Goal: Transaction & Acquisition: Subscribe to service/newsletter

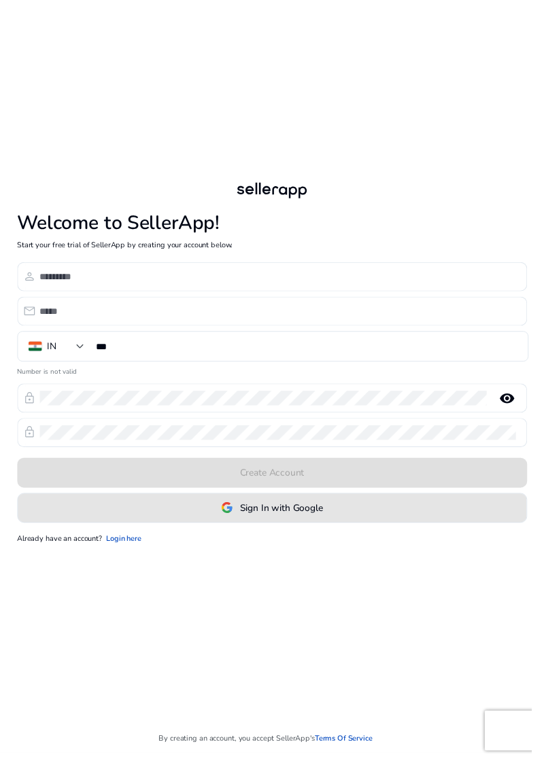
click at [326, 527] on span "Sign In with Google" at bounding box center [287, 520] width 85 height 14
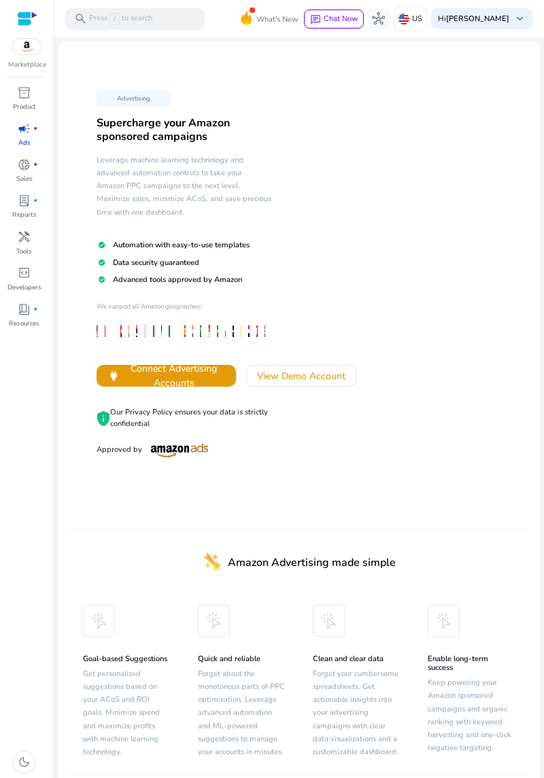
click at [17, 48] on img at bounding box center [26, 47] width 29 height 16
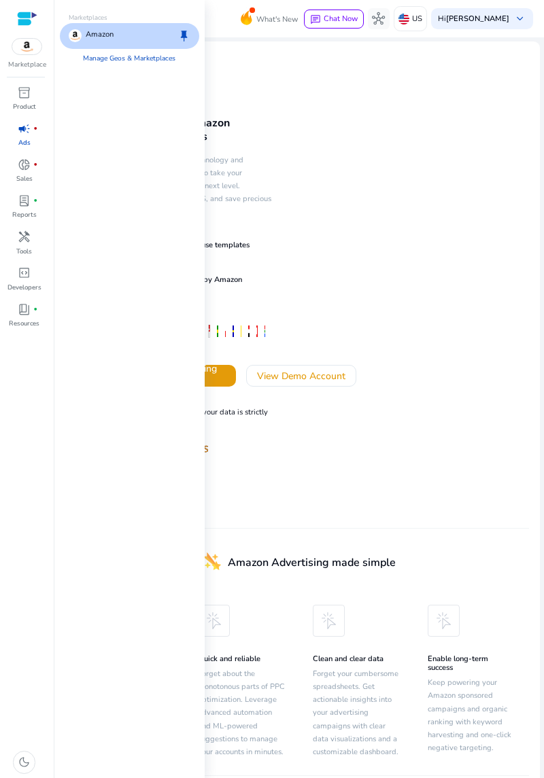
click at [109, 39] on p "Amazon" at bounding box center [100, 35] width 28 height 13
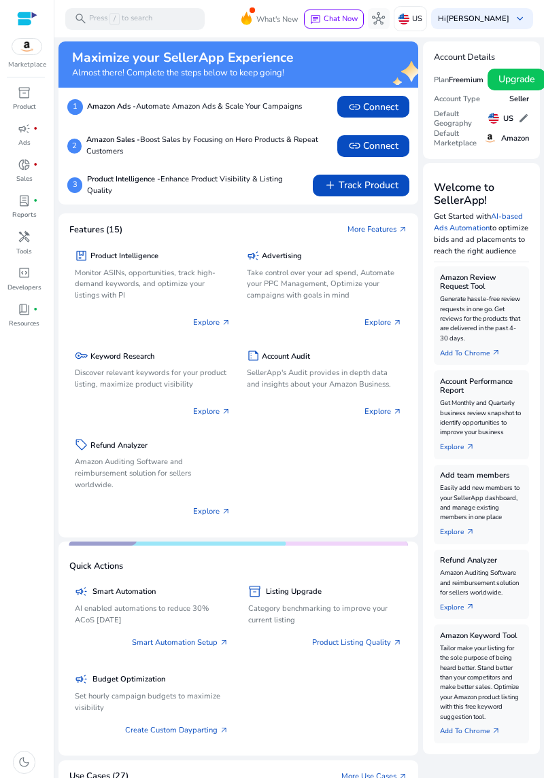
click at [30, 238] on span "handyman" at bounding box center [24, 236] width 13 height 13
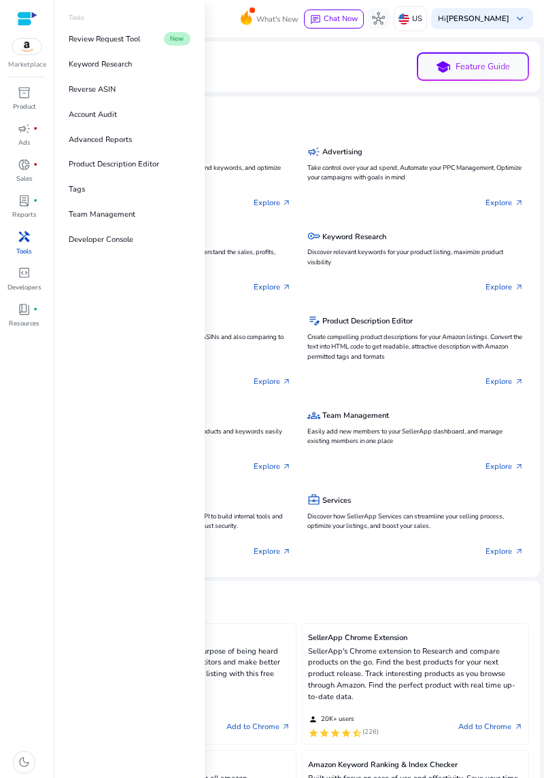
click at [22, 284] on p "Developers" at bounding box center [24, 288] width 34 height 10
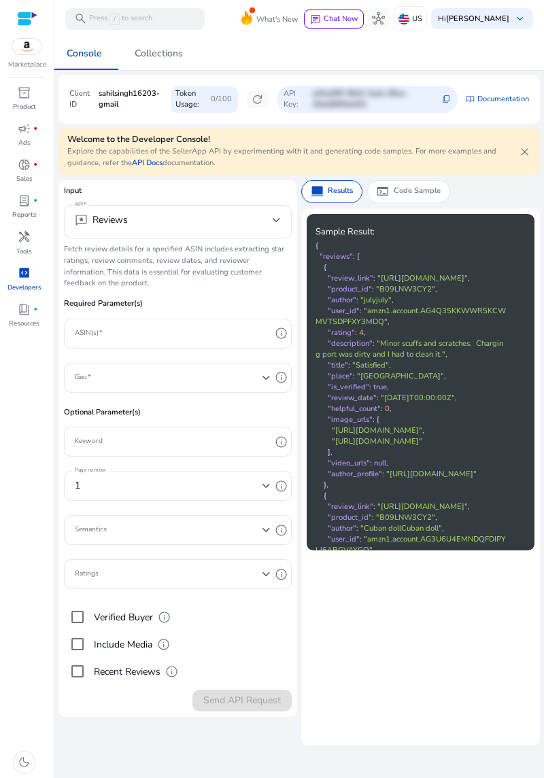
click at [14, 325] on p "Resources" at bounding box center [24, 324] width 31 height 10
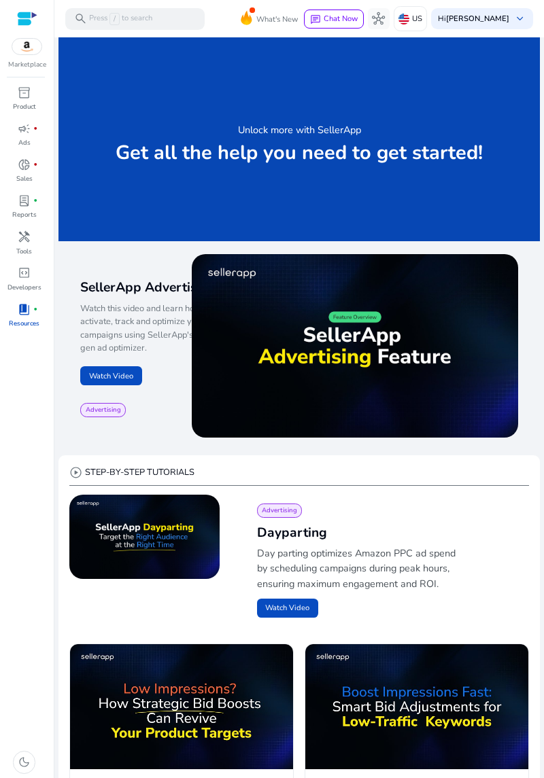
click at [34, 64] on p "Marketplace" at bounding box center [27, 65] width 38 height 10
click at [22, 47] on img at bounding box center [26, 47] width 29 height 16
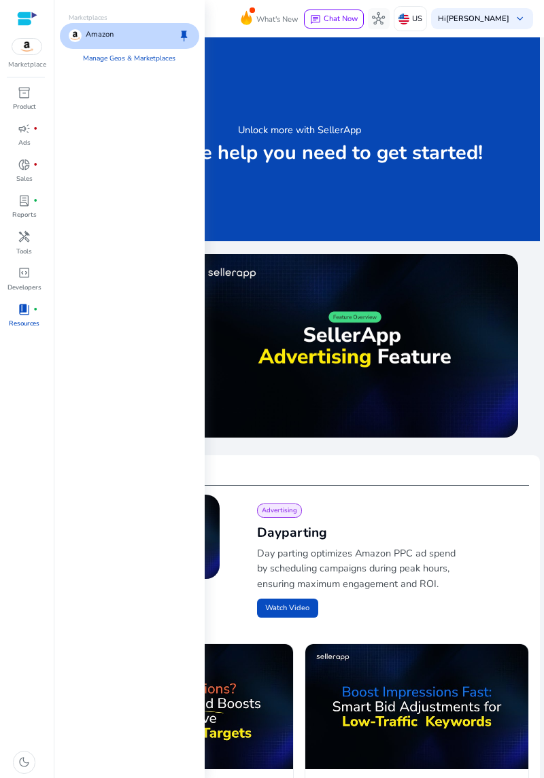
click at [109, 31] on p "Amazon" at bounding box center [100, 35] width 28 height 13
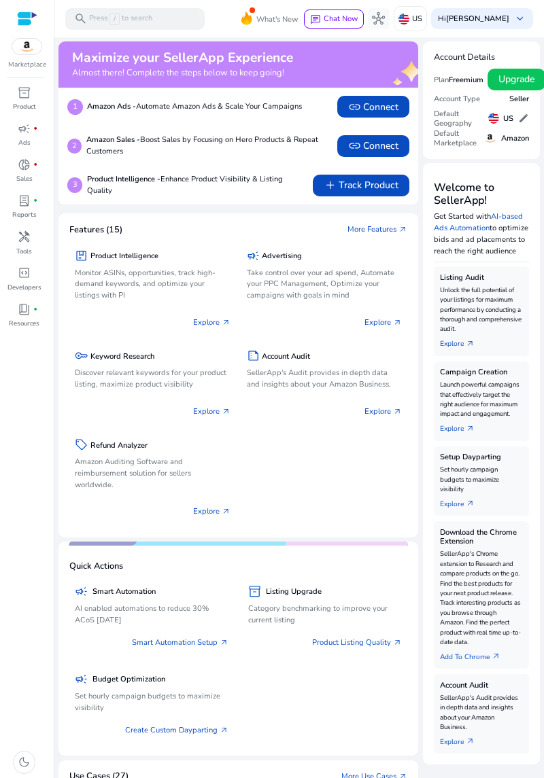
click at [202, 323] on p "Explore arrow_outward" at bounding box center [211, 323] width 37 height 12
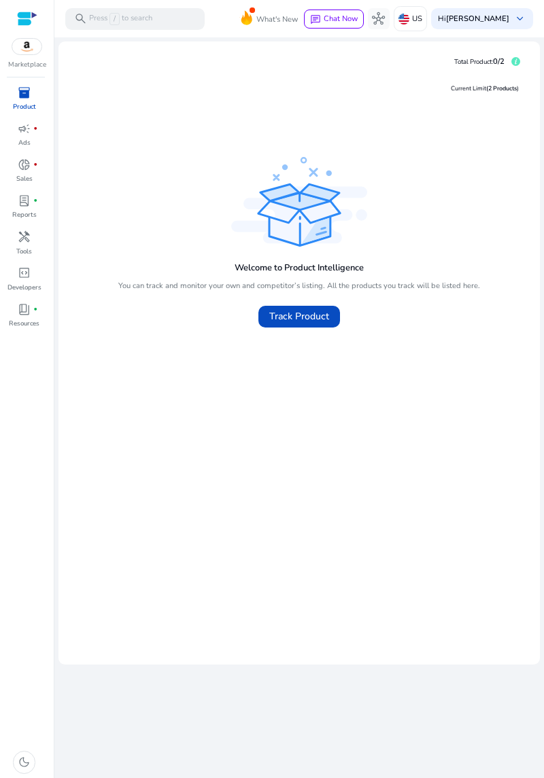
click at [309, 313] on span "Track Product" at bounding box center [299, 316] width 60 height 14
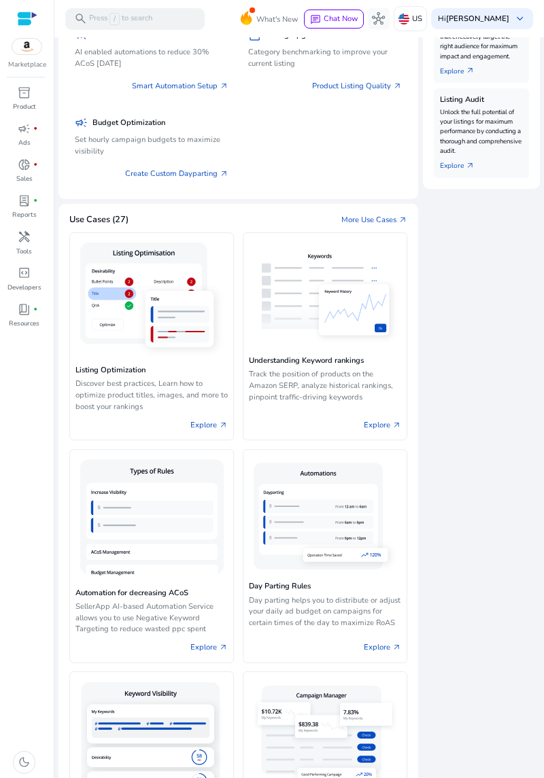
scroll to position [561, 0]
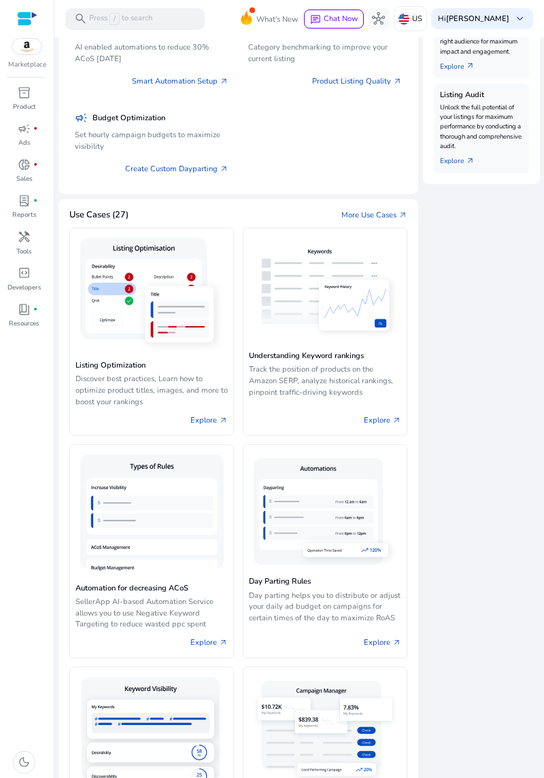
click at [322, 413] on div "Explore arrow_outward" at bounding box center [325, 420] width 152 height 18
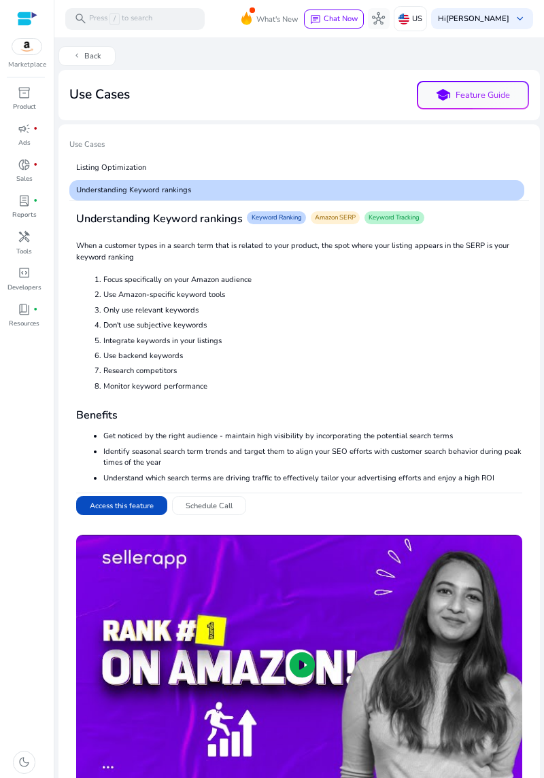
scroll to position [111, 0]
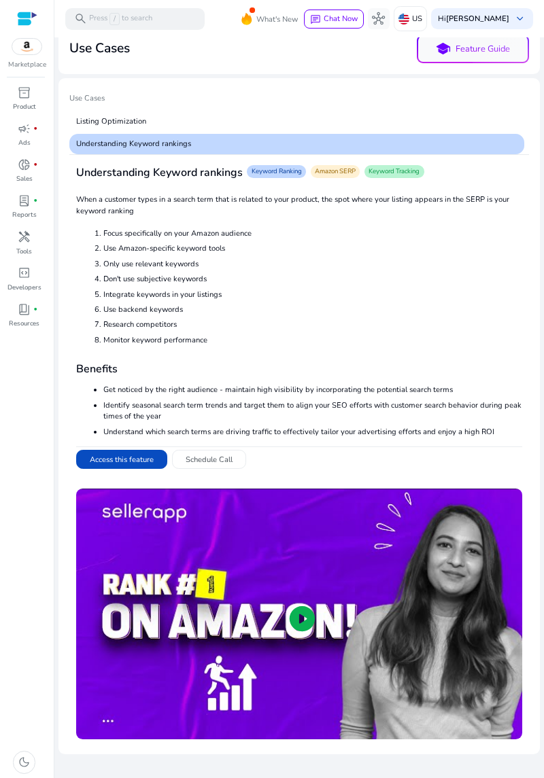
click at [107, 456] on button "Access this feature" at bounding box center [121, 460] width 91 height 20
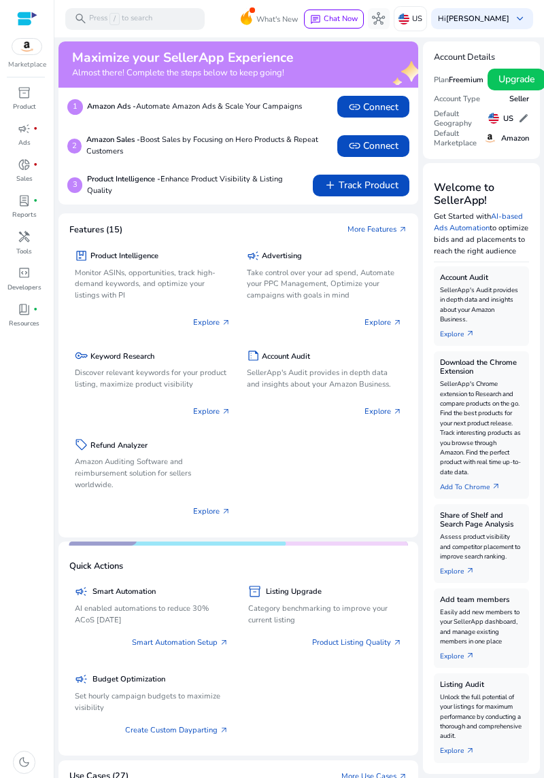
click at [376, 150] on span "link Connect" at bounding box center [373, 146] width 50 height 14
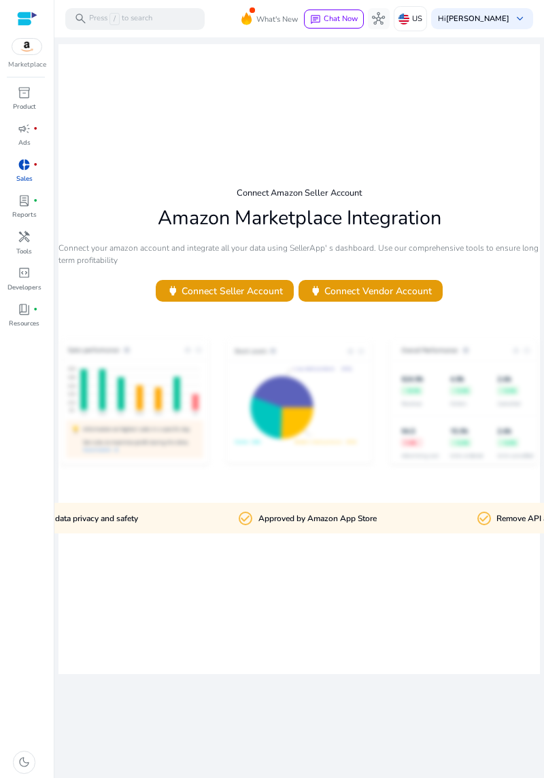
scroll to position [11, 0]
click at [244, 298] on span "power Connect Seller Account" at bounding box center [224, 291] width 116 height 14
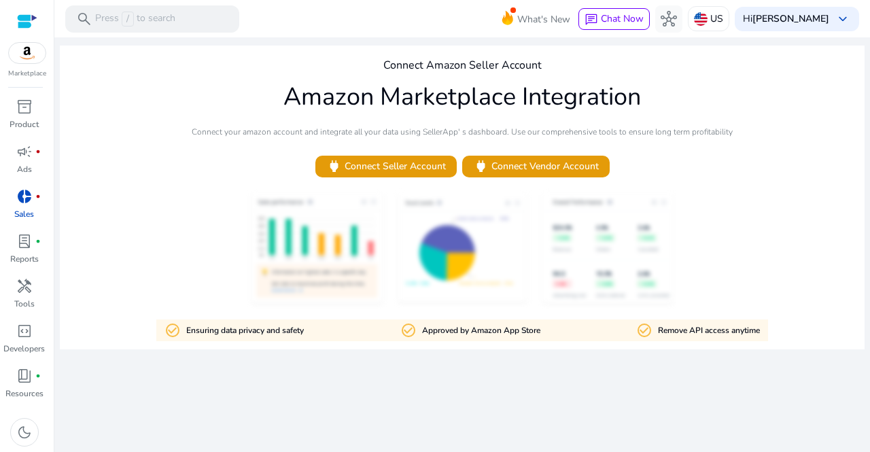
click at [28, 56] on img at bounding box center [27, 53] width 37 height 20
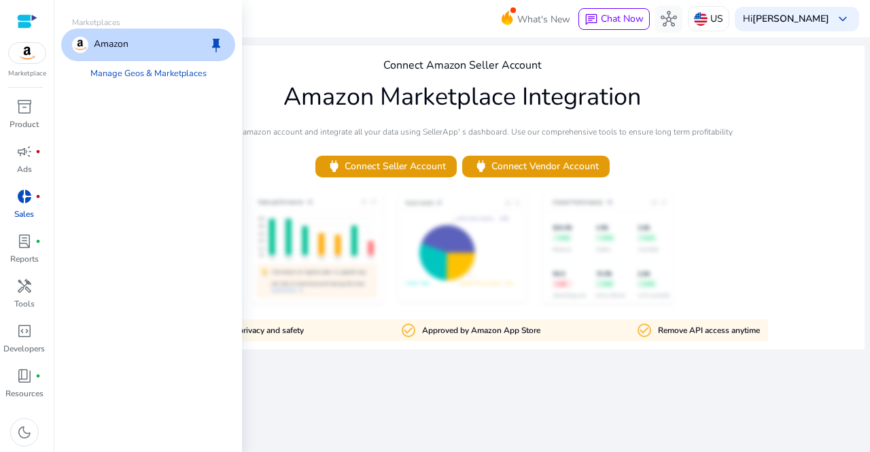
click at [141, 39] on div "Amazon keep" at bounding box center [148, 45] width 174 height 33
